Goal: Check status: Verify the current state of an ongoing process or item

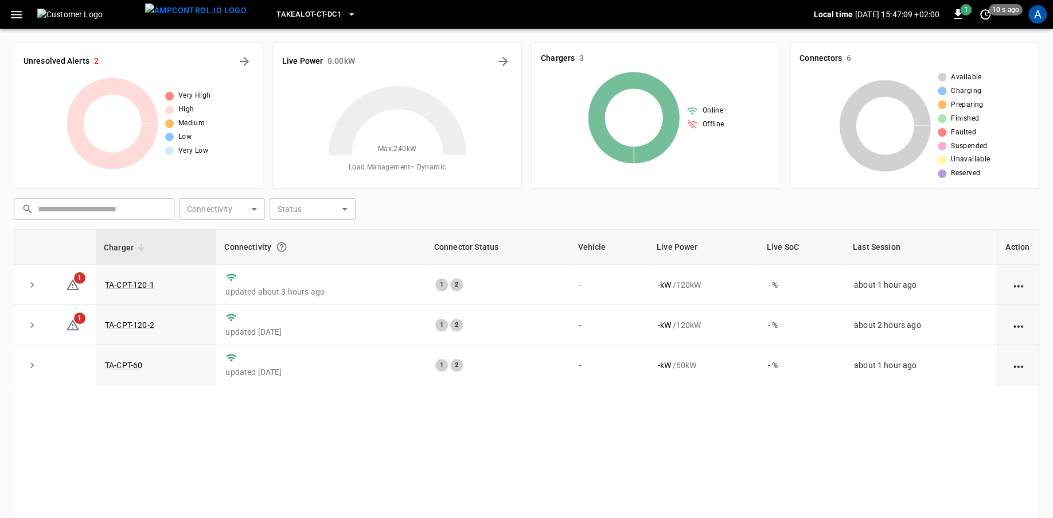
drag, startPoint x: 0, startPoint y: 0, endPoint x: 1036, endPoint y: 4, distance: 1035.7
click at [1036, 4] on div "A" at bounding box center [1038, 14] width 22 height 22
click at [1036, 7] on div "A" at bounding box center [1038, 14] width 18 height 18
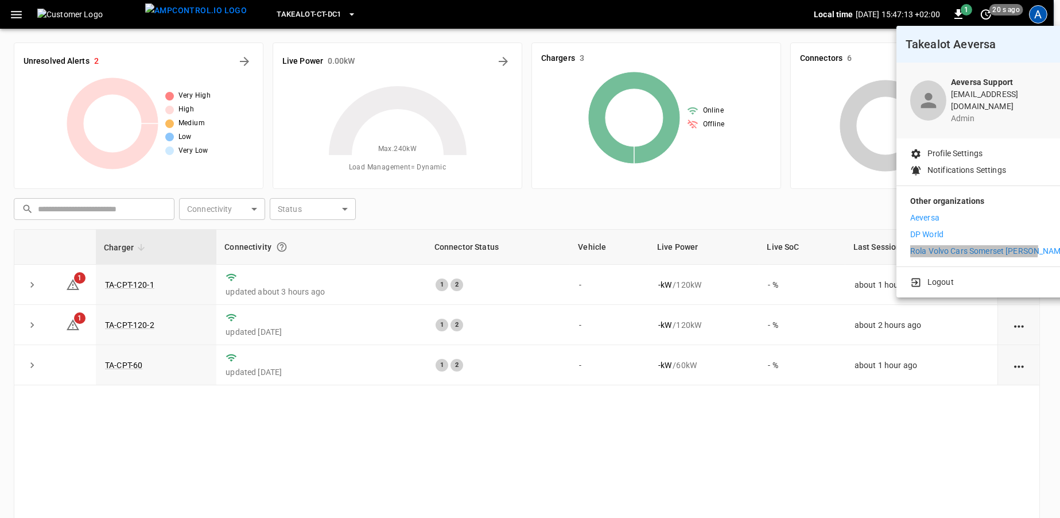
click at [936, 245] on p "Rola Volvo Cars Somerset [PERSON_NAME]" at bounding box center [989, 251] width 158 height 12
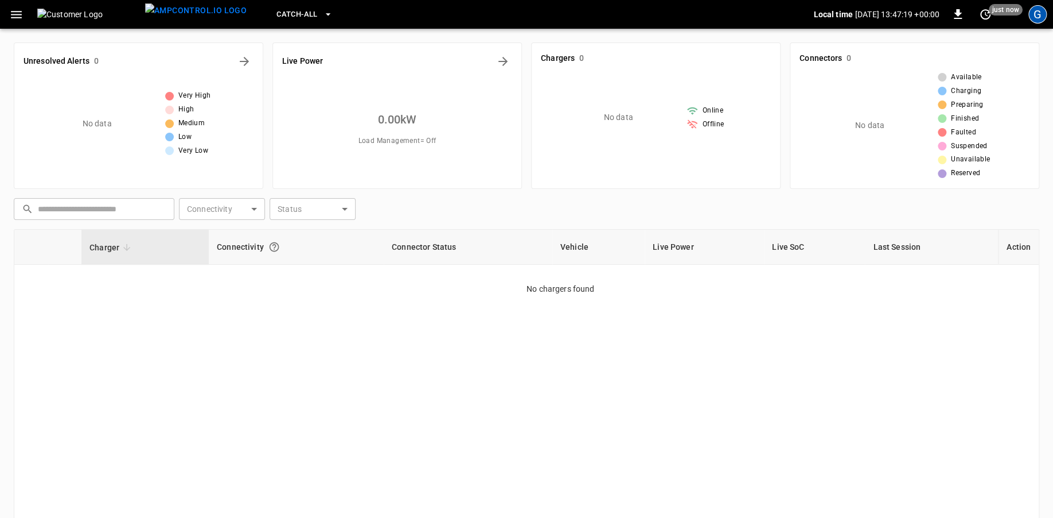
click at [1033, 15] on div "G" at bounding box center [1038, 14] width 18 height 18
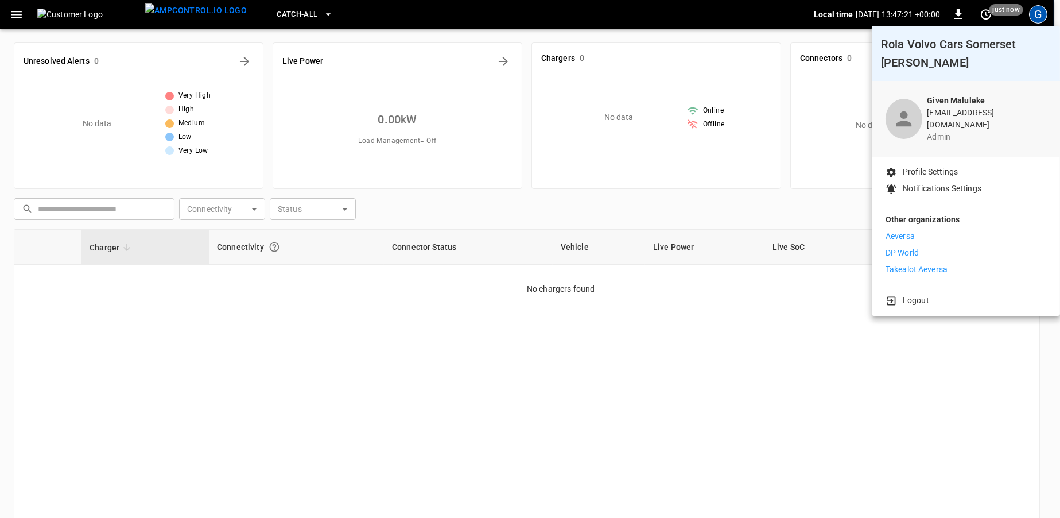
click at [907, 235] on div "Aeversa DP World Takealot Aeversa" at bounding box center [965, 252] width 161 height 45
click at [907, 236] on div "Aeversa DP World Takealot Aeversa" at bounding box center [965, 252] width 161 height 45
click at [907, 263] on p "Takealot Aeversa" at bounding box center [916, 269] width 62 height 12
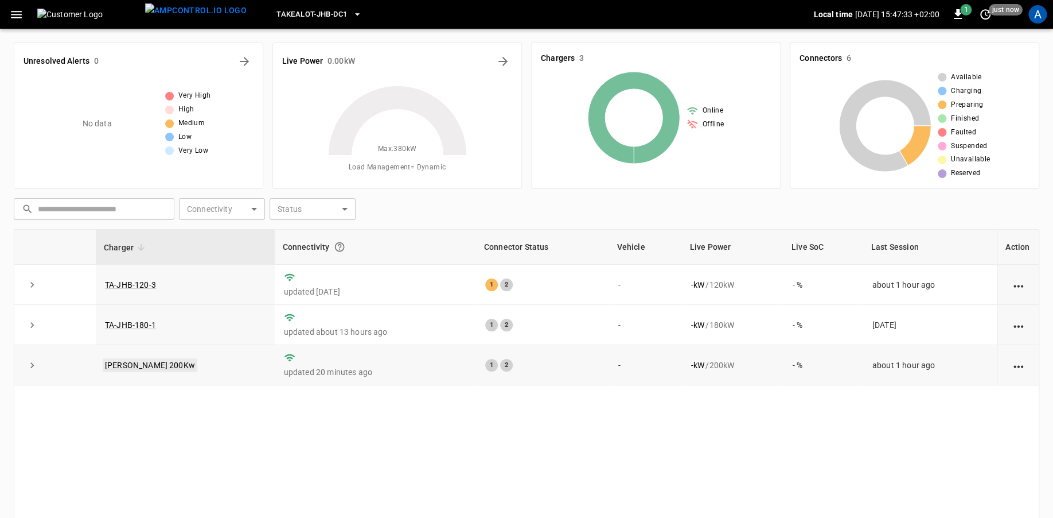
click at [137, 361] on link "TAL R 200Kw" at bounding box center [150, 365] width 95 height 14
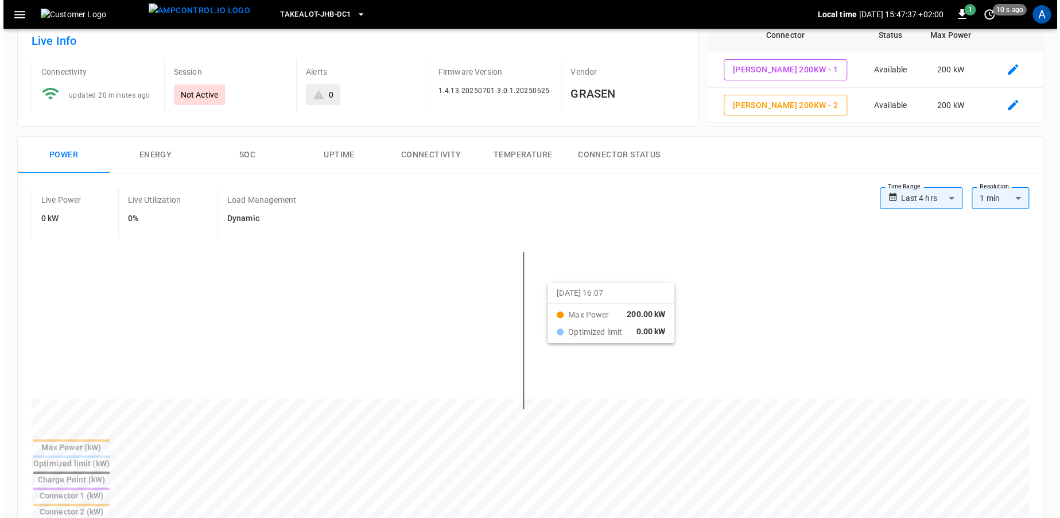
scroll to position [143, 0]
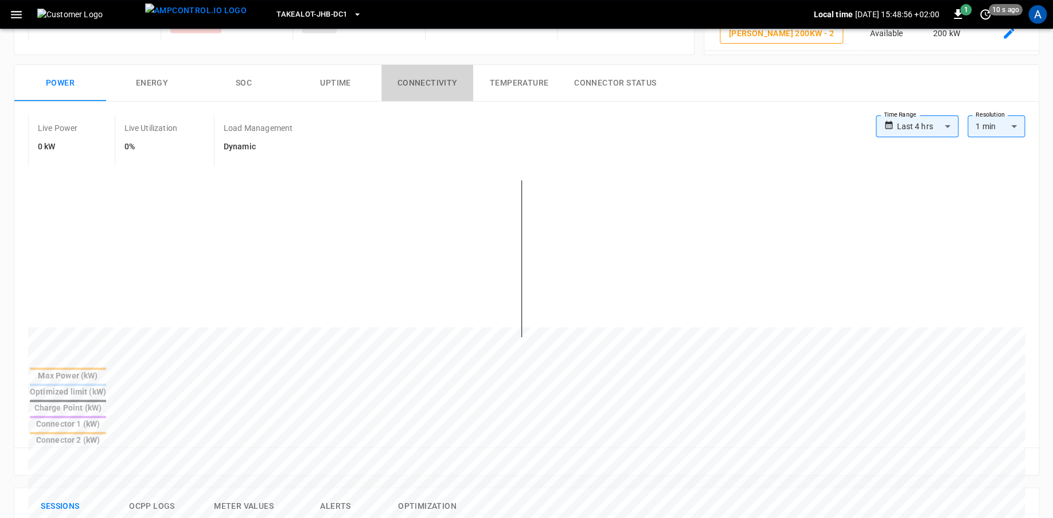
click at [440, 77] on button "Connectivity" at bounding box center [428, 83] width 92 height 37
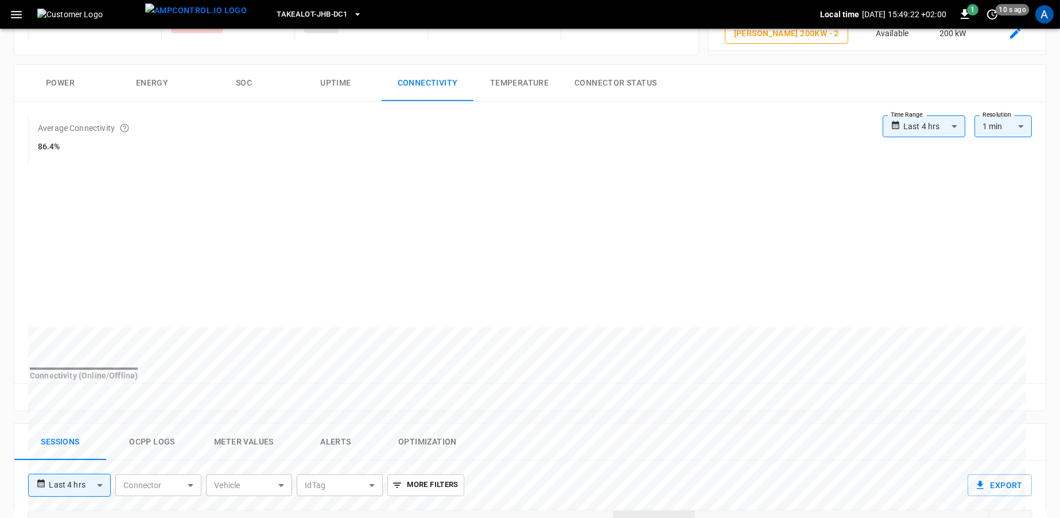
click at [940, 123] on body "**********" at bounding box center [530, 392] width 1060 height 1071
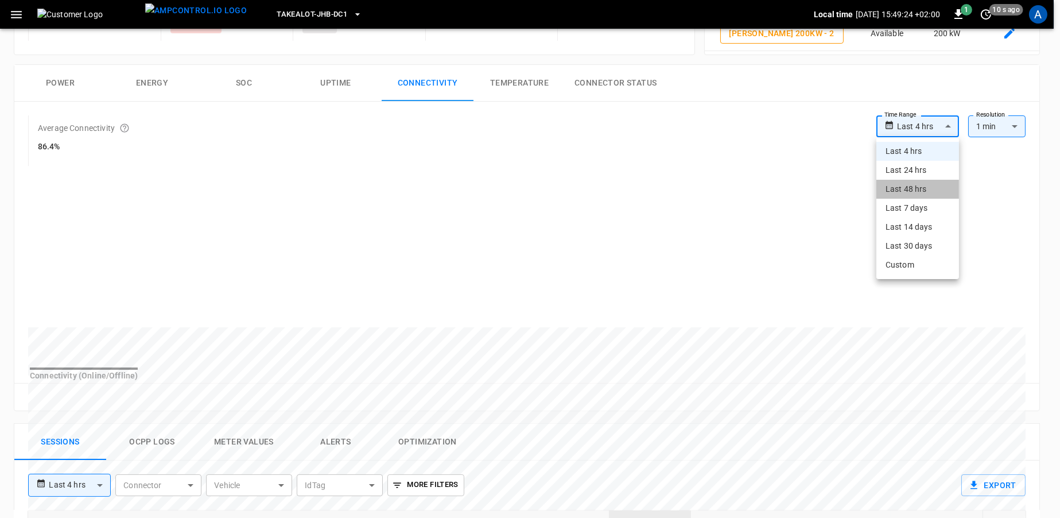
click at [907, 190] on li "Last 48 hrs" at bounding box center [917, 189] width 83 height 19
type input "**********"
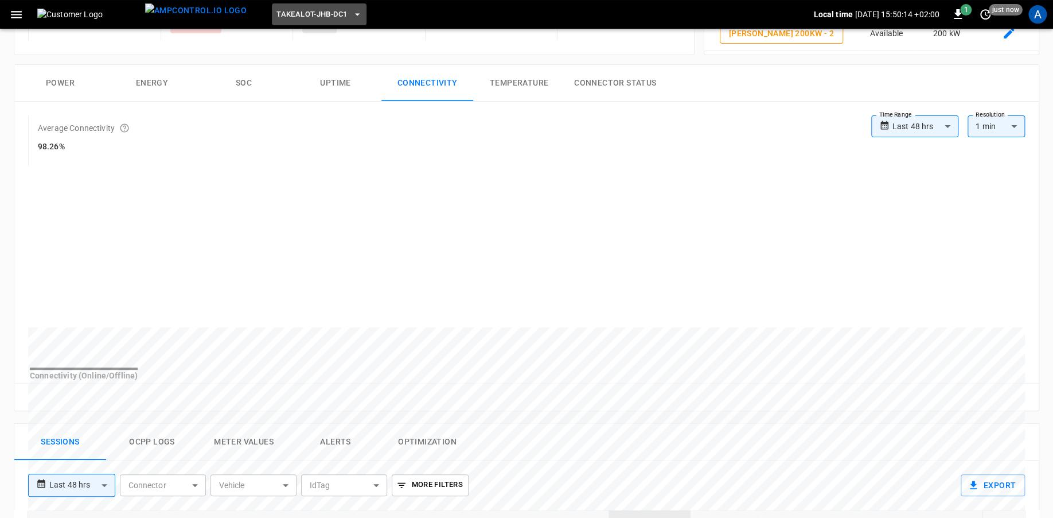
click at [317, 13] on button "Takealot-JHB-DC1" at bounding box center [319, 14] width 95 height 22
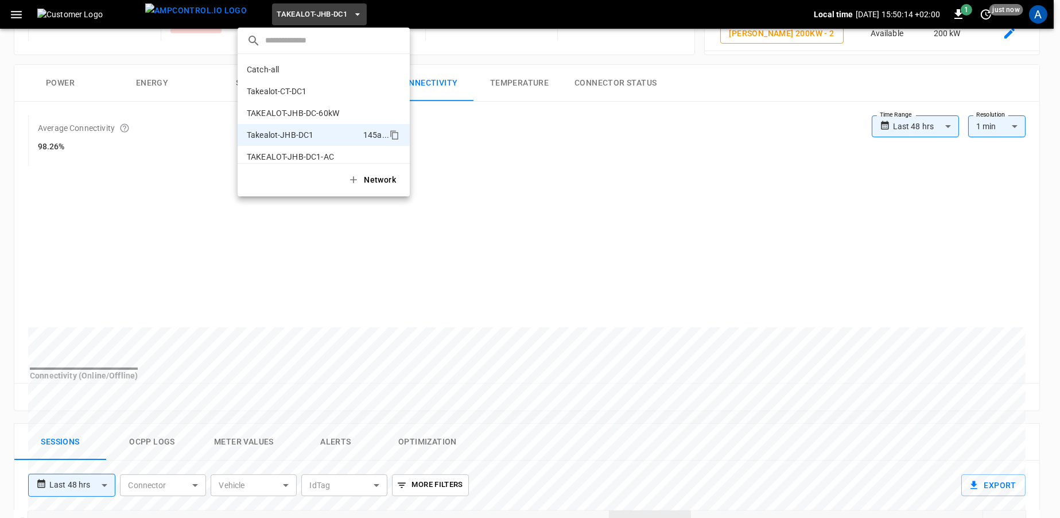
scroll to position [9, 0]
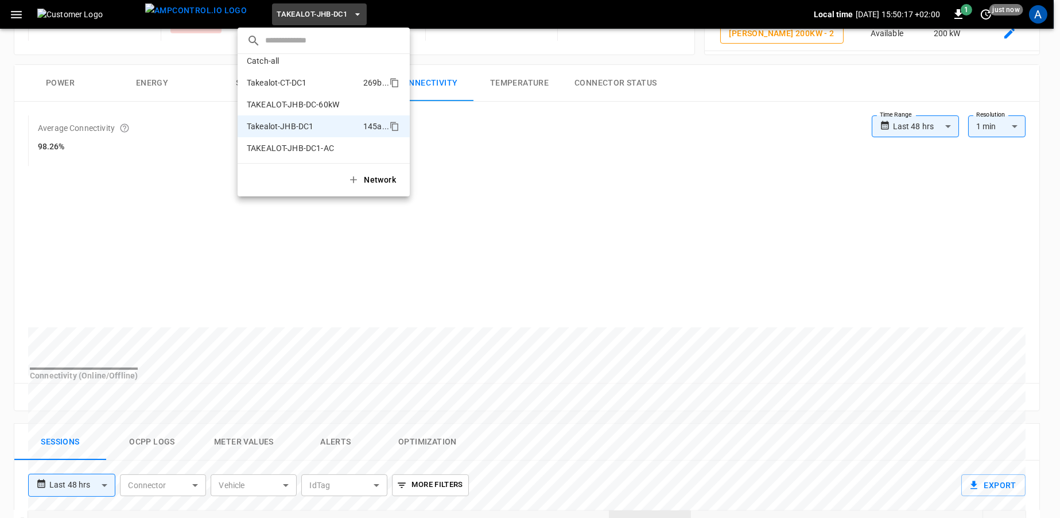
click at [289, 85] on p "Takealot-CT-DC1" at bounding box center [303, 82] width 112 height 11
